Goal: Transaction & Acquisition: Purchase product/service

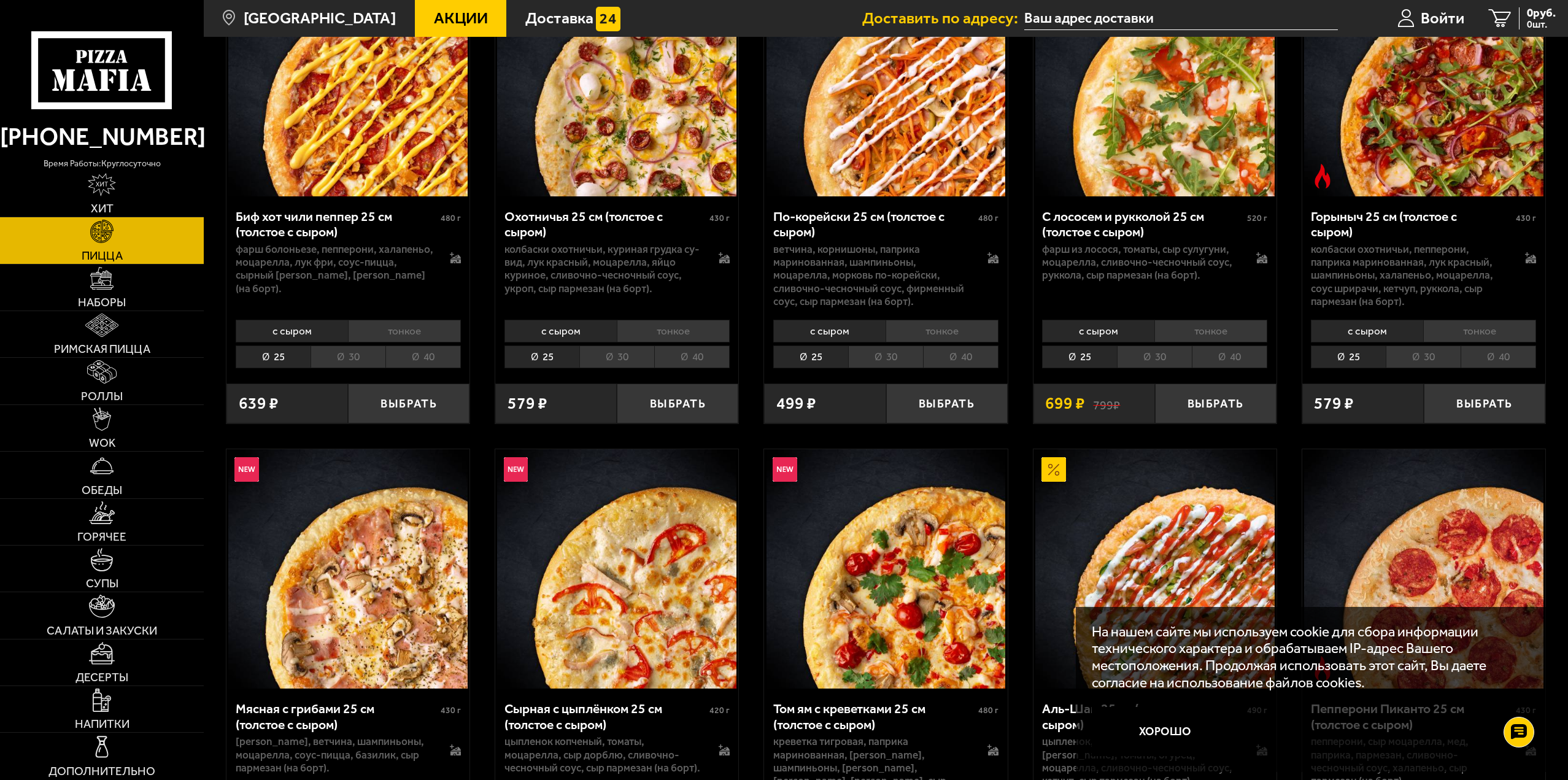
scroll to position [429, 0]
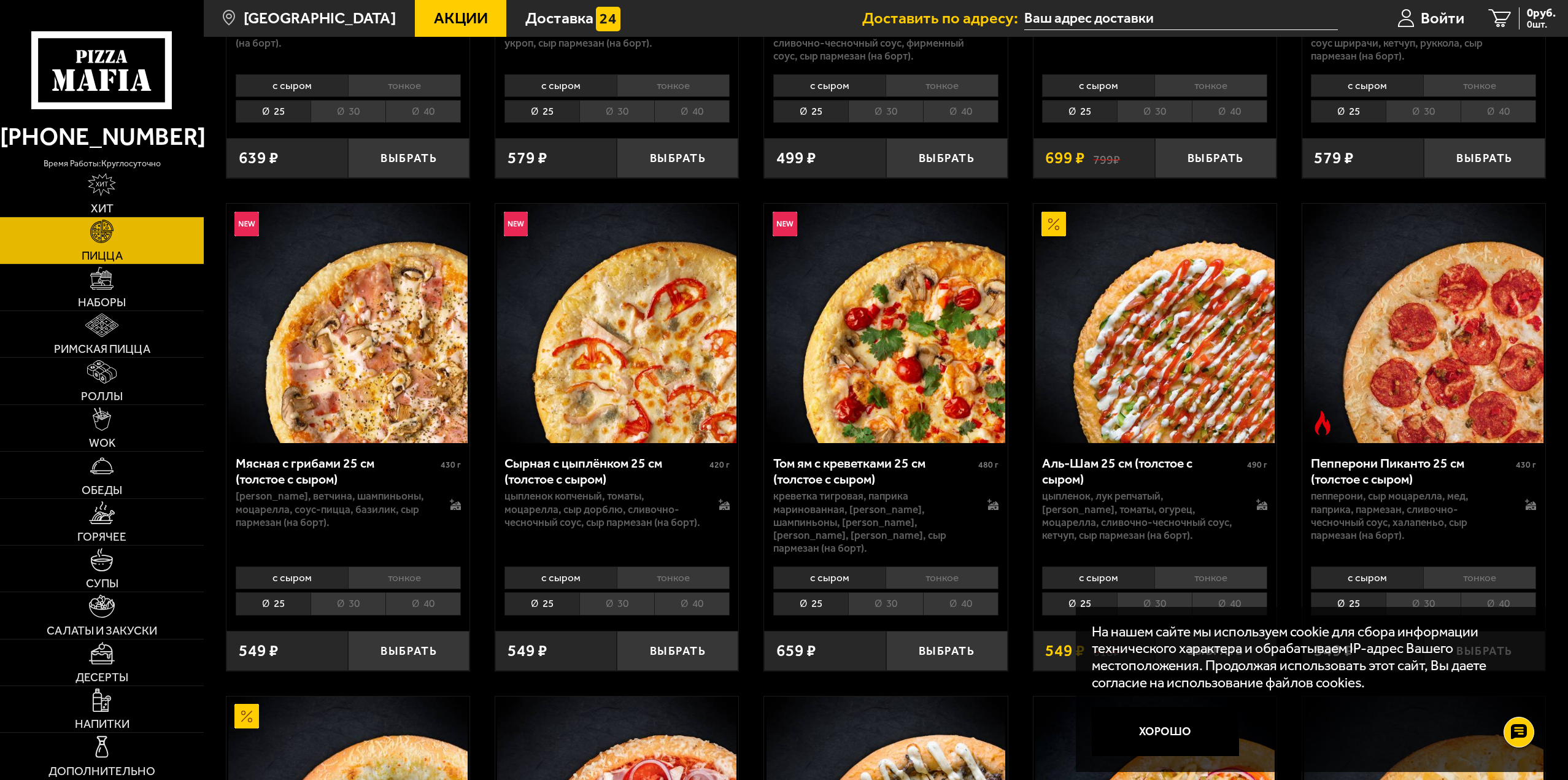
drag, startPoint x: 1189, startPoint y: 731, endPoint x: 1182, endPoint y: 726, distance: 8.6
click at [1189, 731] on button "Хорошо" at bounding box center [1166, 731] width 147 height 49
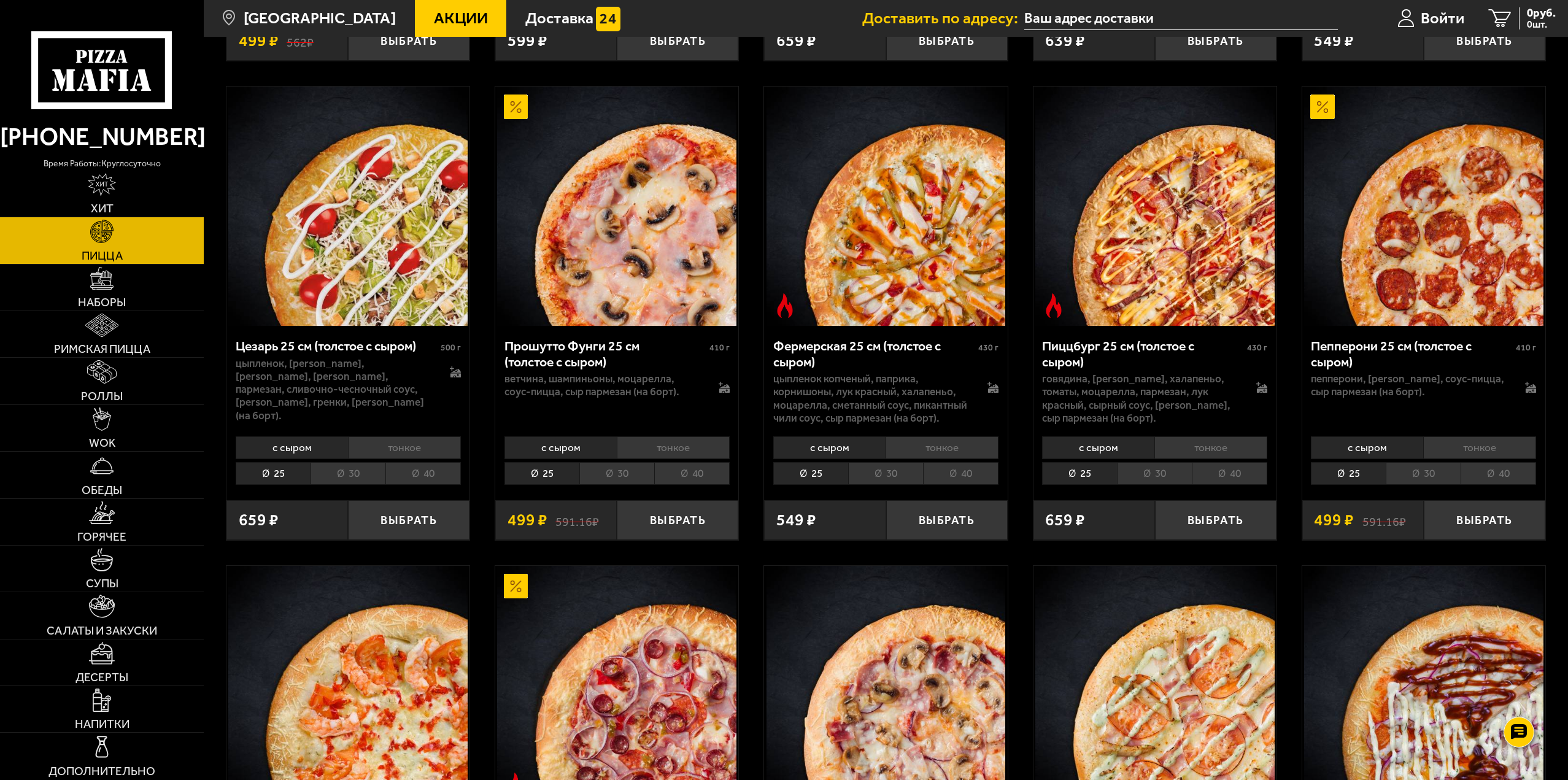
scroll to position [1780, 0]
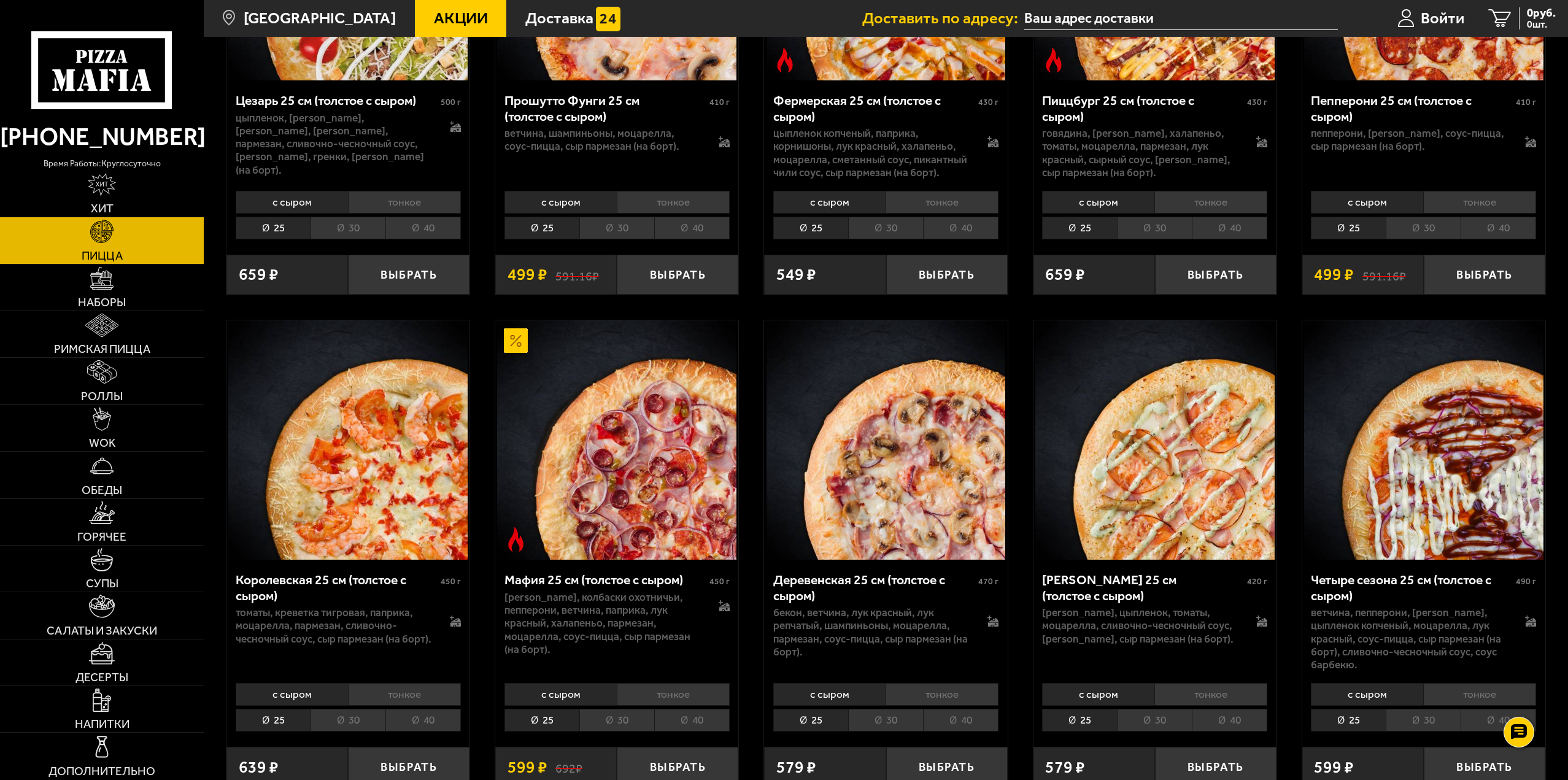
click at [889, 461] on img at bounding box center [886, 440] width 239 height 239
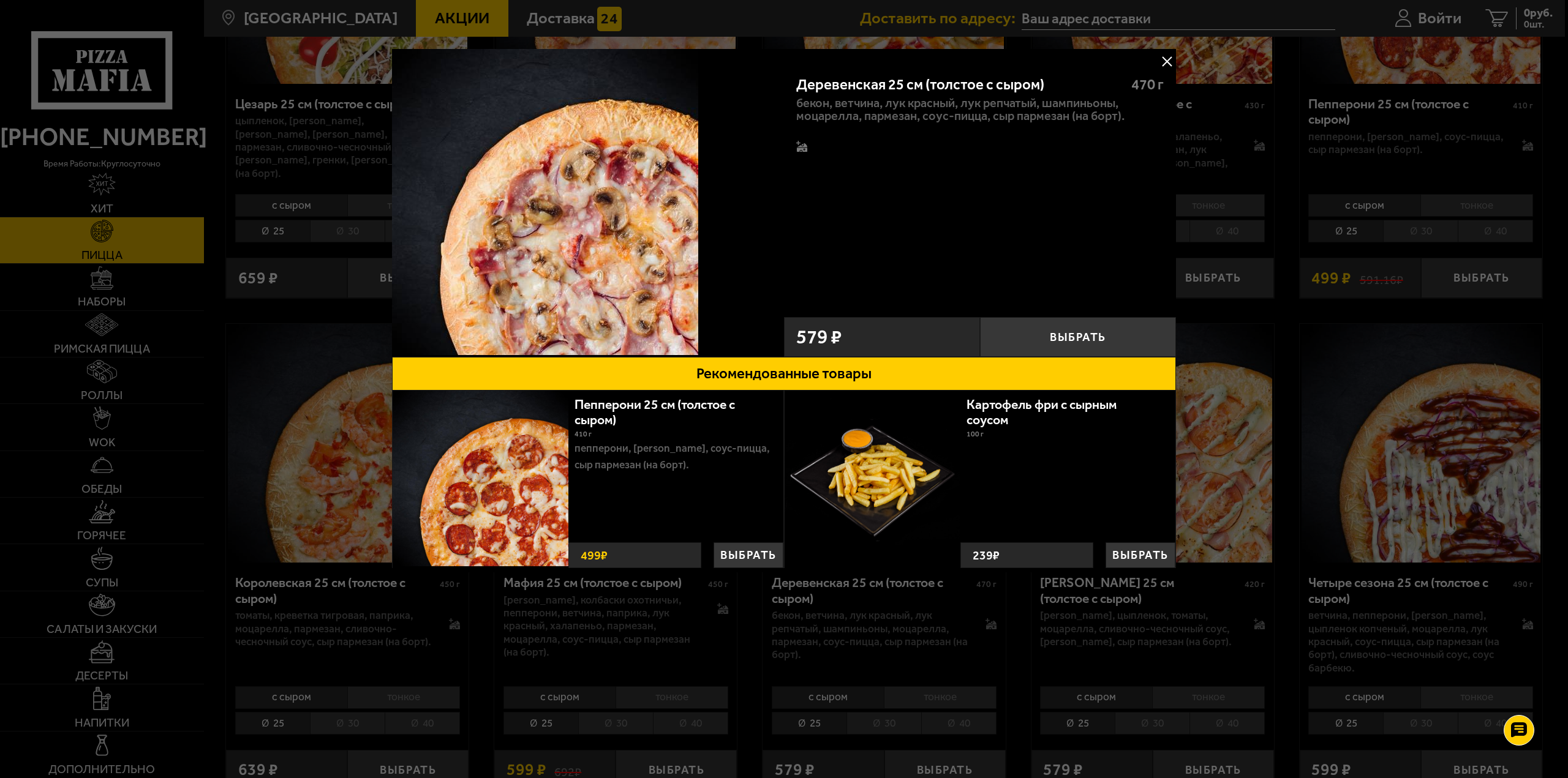
click at [1165, 59] on button at bounding box center [1166, 61] width 19 height 19
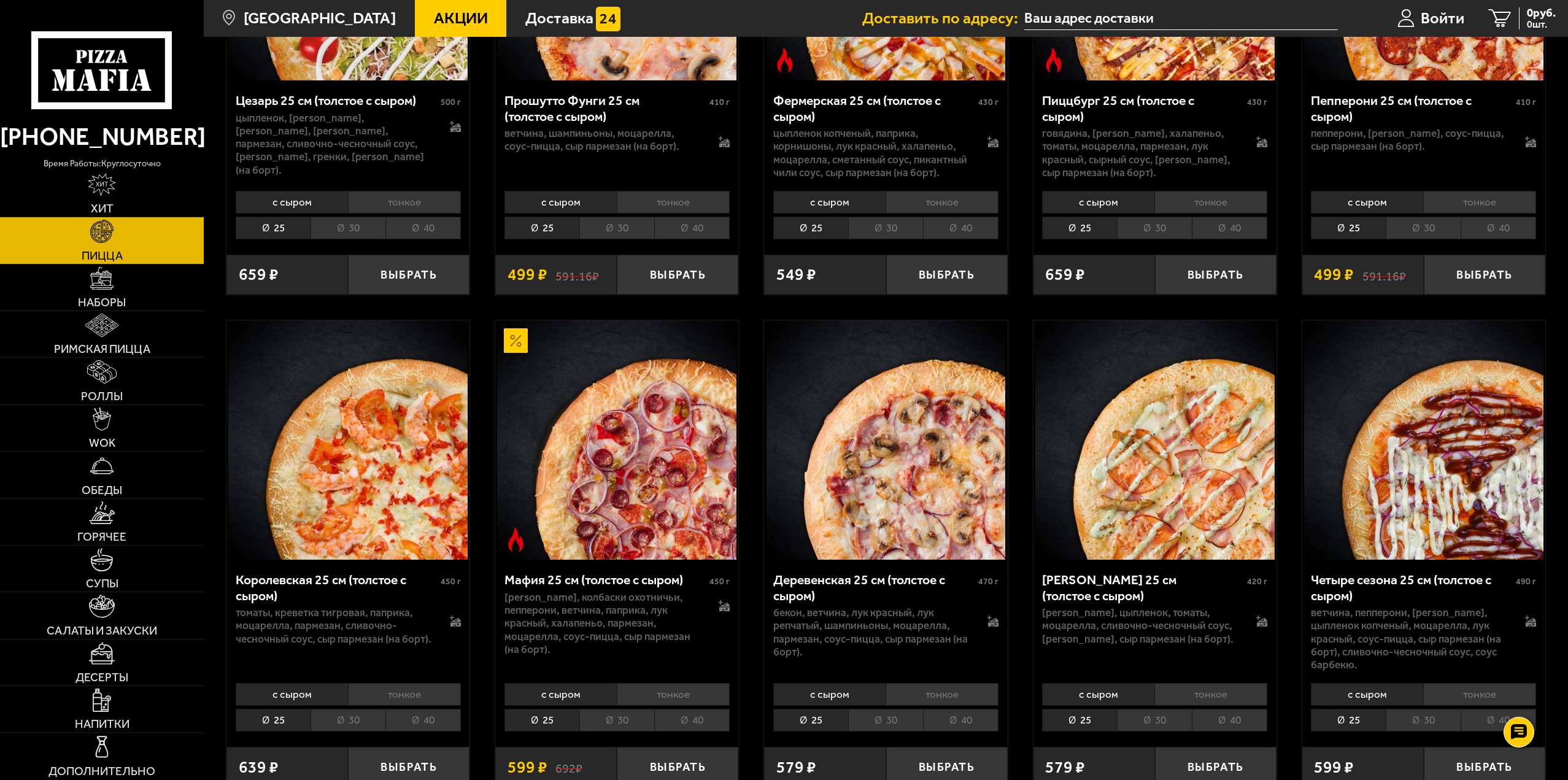
click at [962, 712] on li "40" at bounding box center [961, 720] width 75 height 22
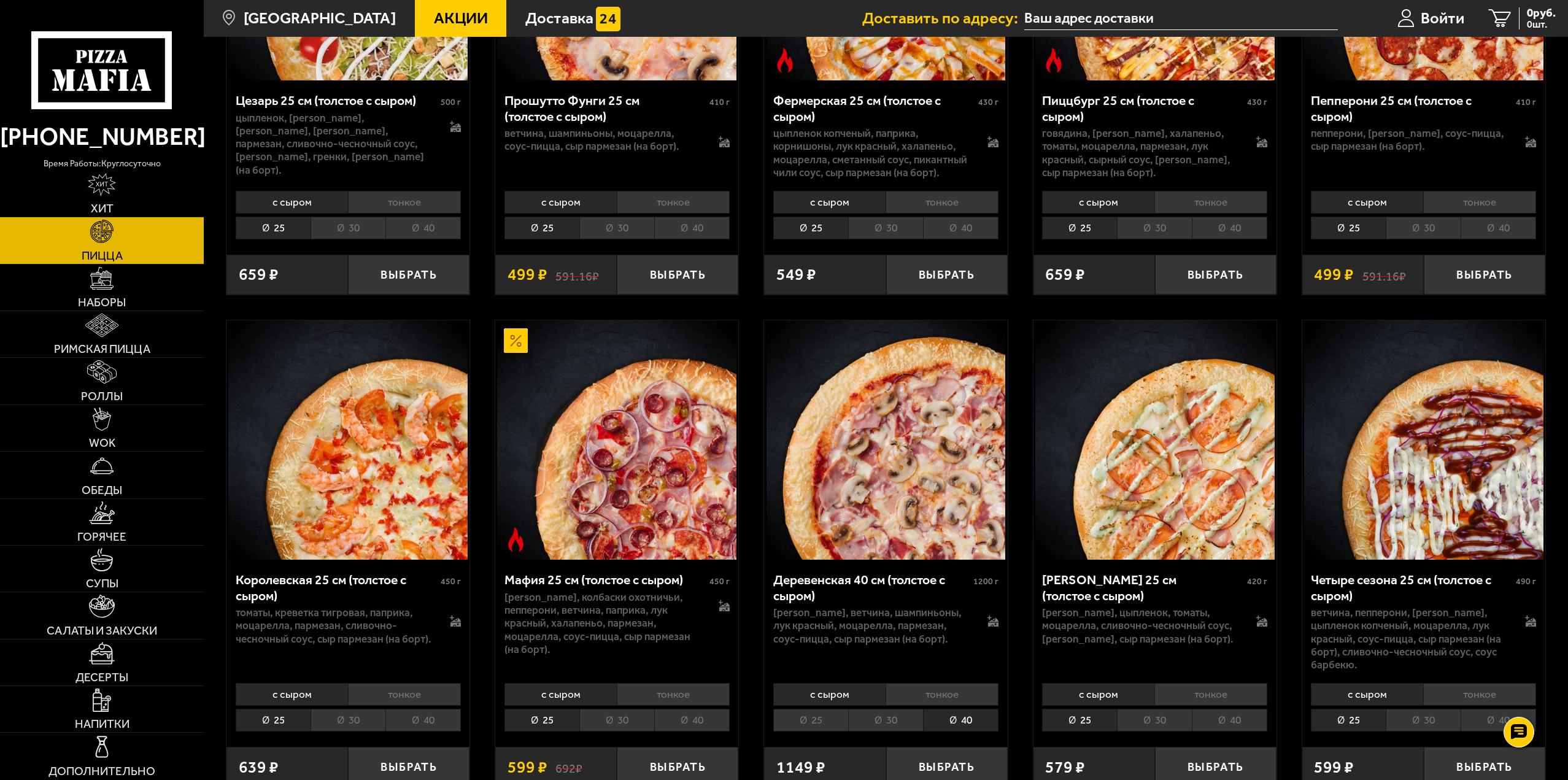
click at [871, 712] on li "30" at bounding box center [885, 720] width 75 height 22
